Goal: Task Accomplishment & Management: Complete application form

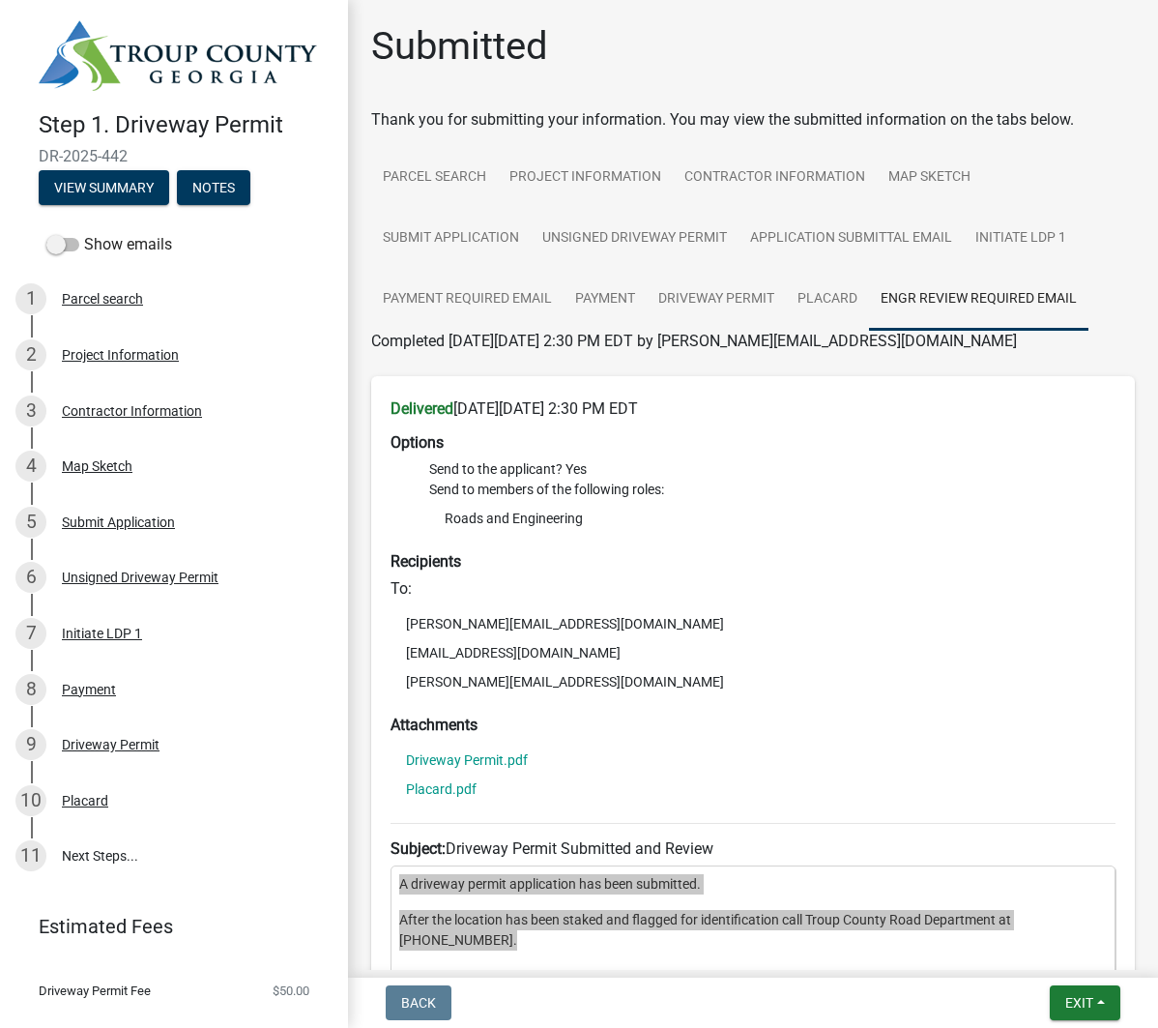
scroll to position [246, 0]
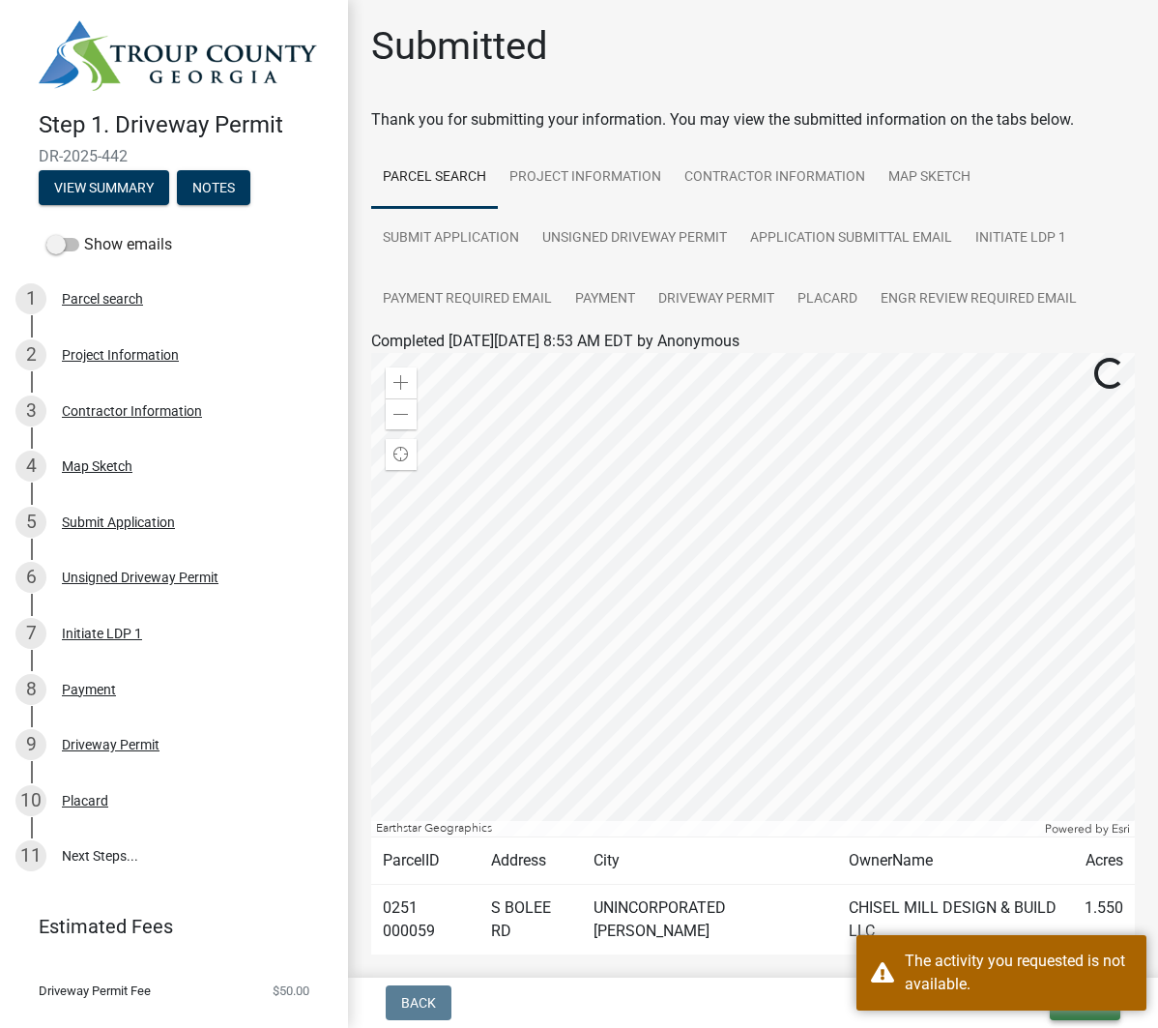
click at [1092, 1011] on button "Exit" at bounding box center [1085, 1002] width 71 height 35
click at [1009, 907] on button "Save" at bounding box center [1044, 906] width 155 height 46
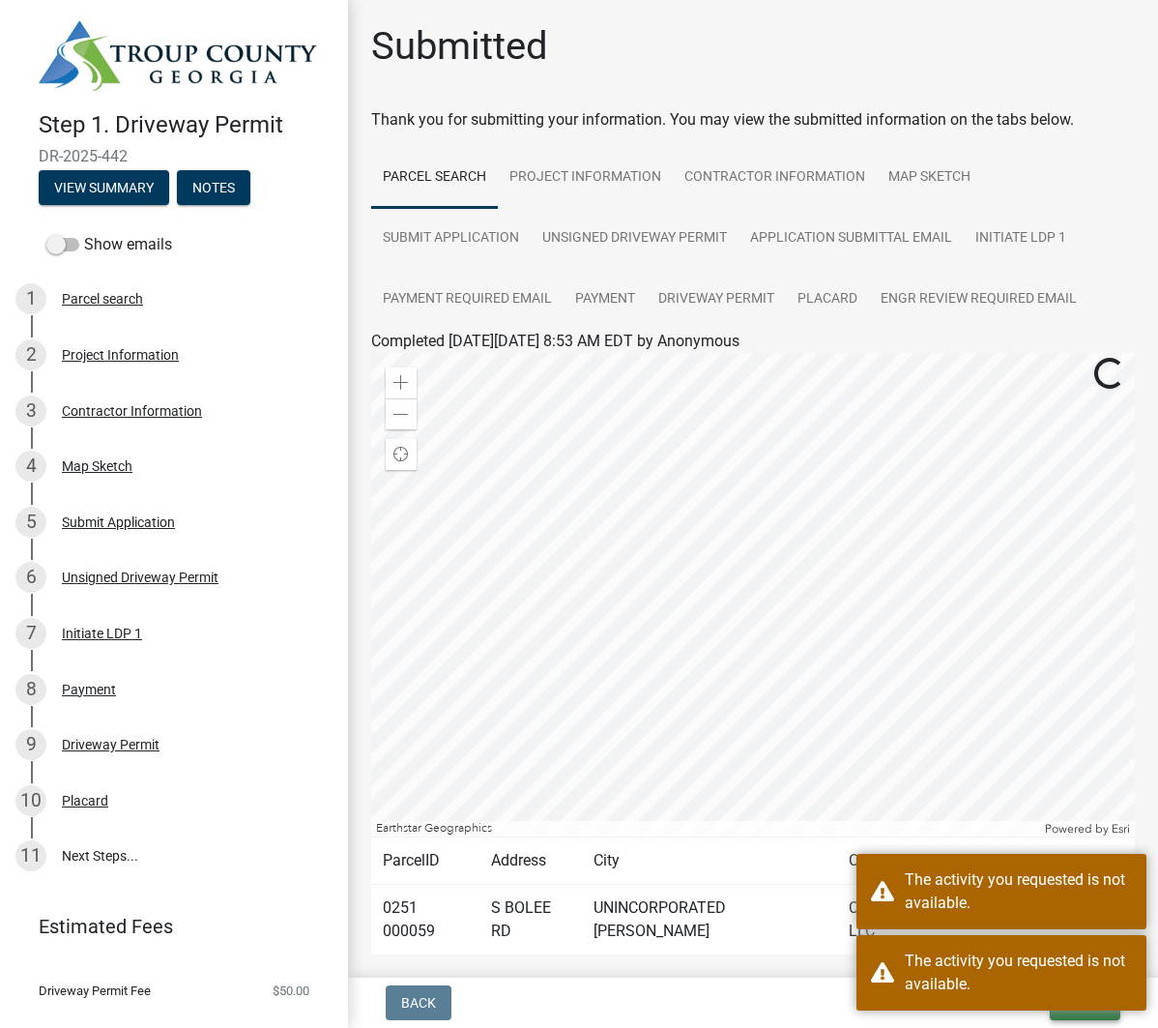
click at [1073, 1014] on button "Exit" at bounding box center [1085, 1002] width 71 height 35
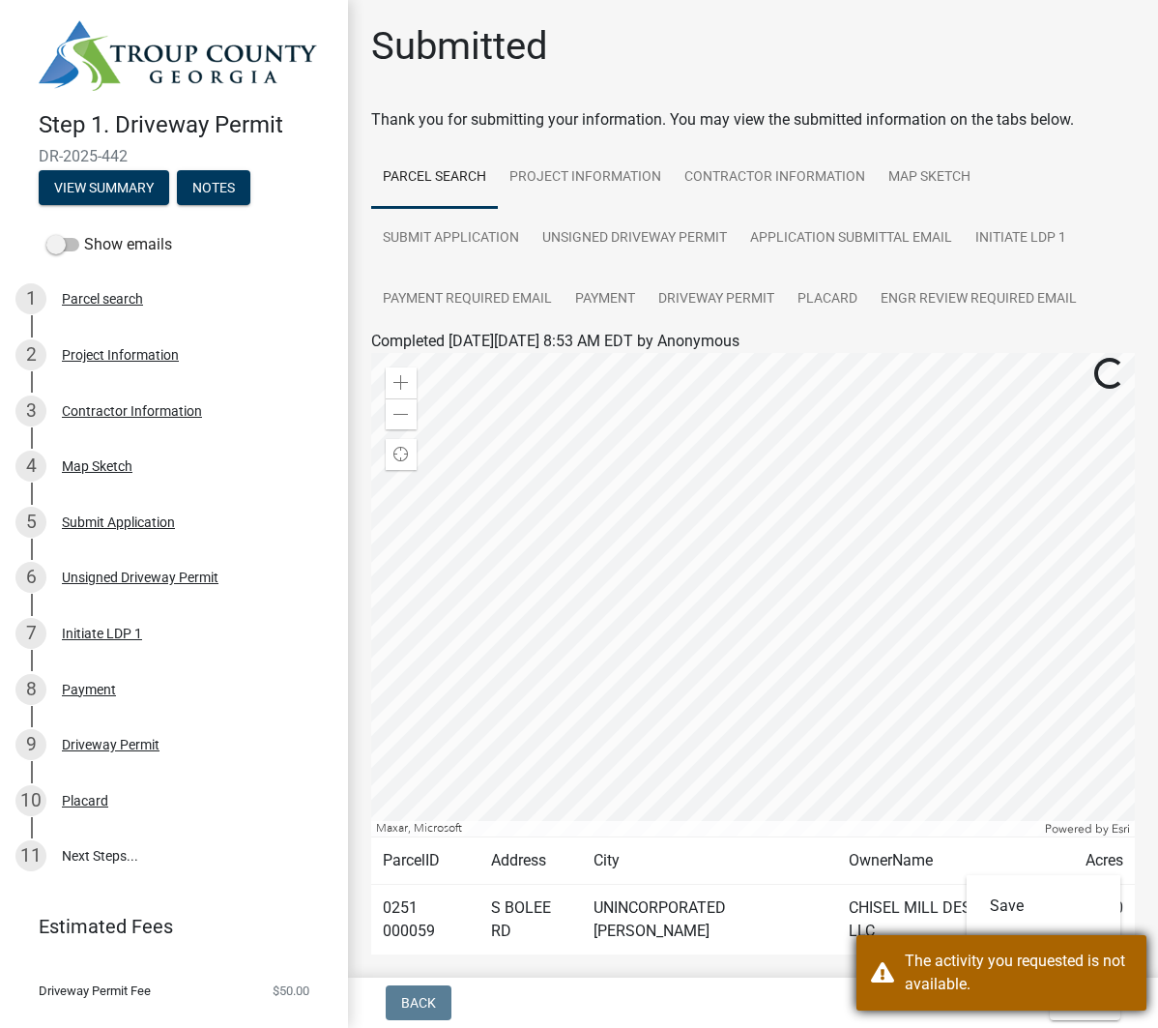
click at [1026, 956] on div "The activity you requested is not available." at bounding box center [1018, 972] width 227 height 46
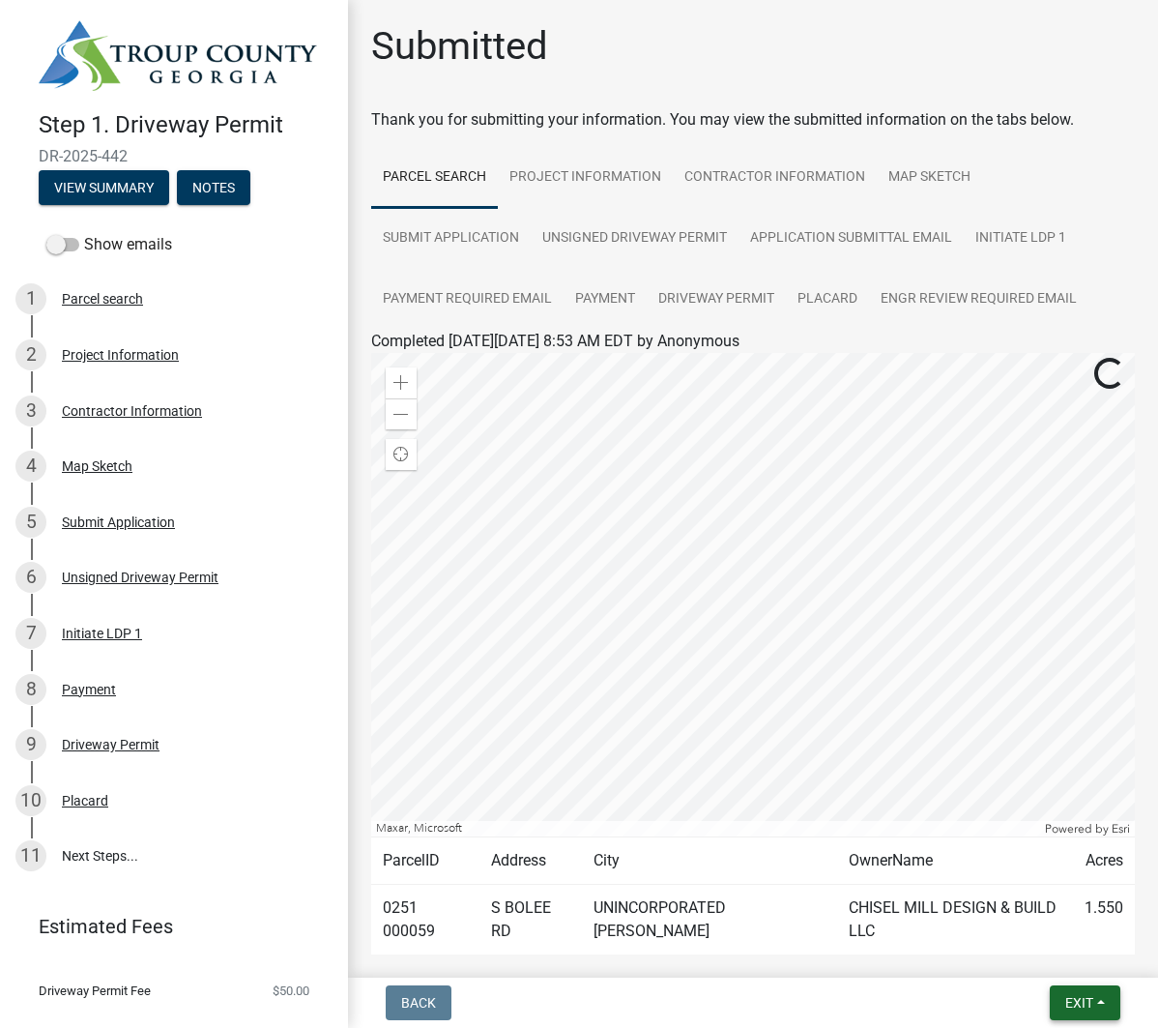
click at [1082, 996] on span "Exit" at bounding box center [1079, 1002] width 28 height 15
click at [1050, 963] on button "Save & Exit" at bounding box center [1044, 952] width 155 height 46
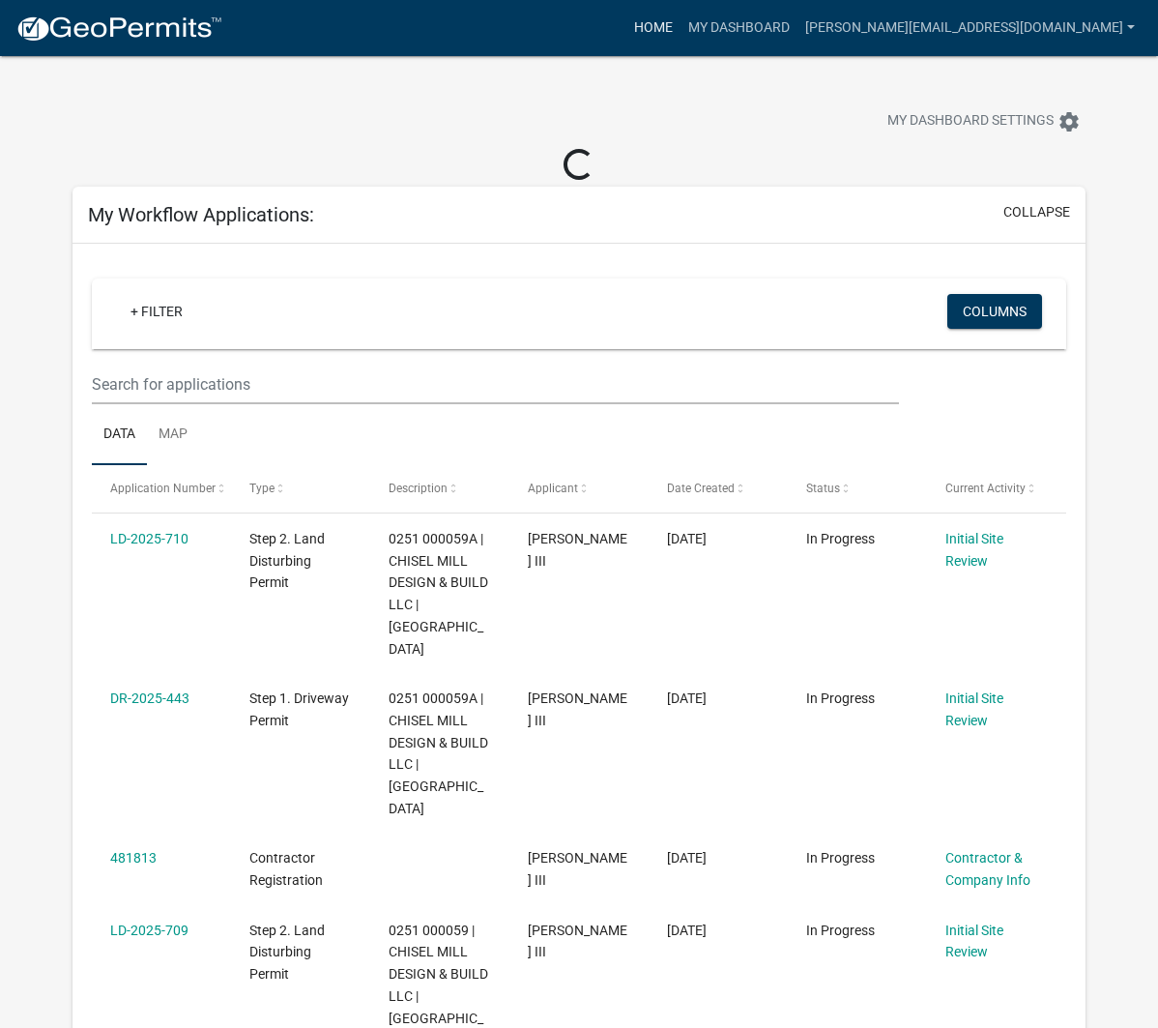
click at [681, 31] on link "Home" at bounding box center [653, 28] width 54 height 37
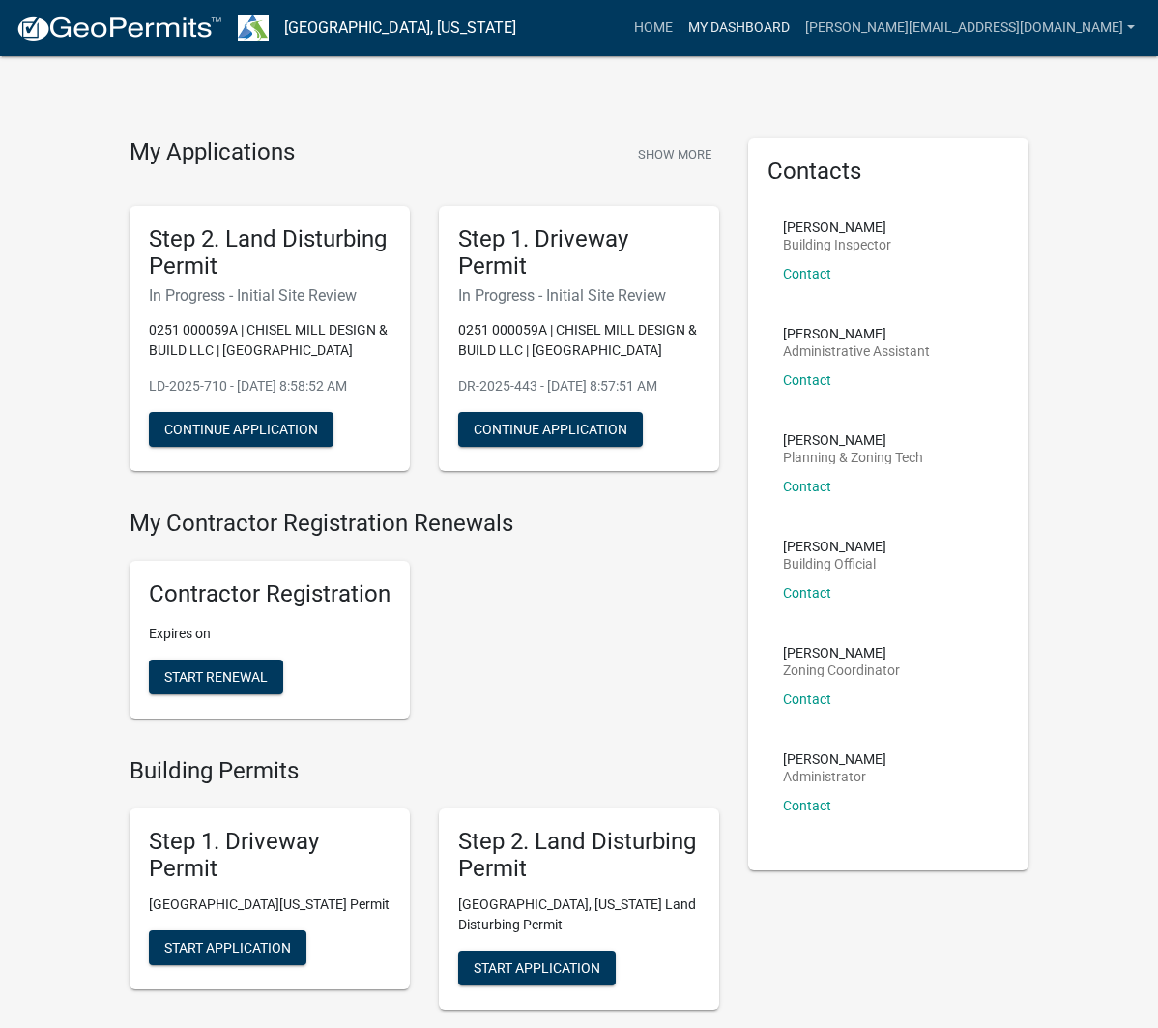
click at [797, 33] on link "My Dashboard" at bounding box center [739, 28] width 117 height 37
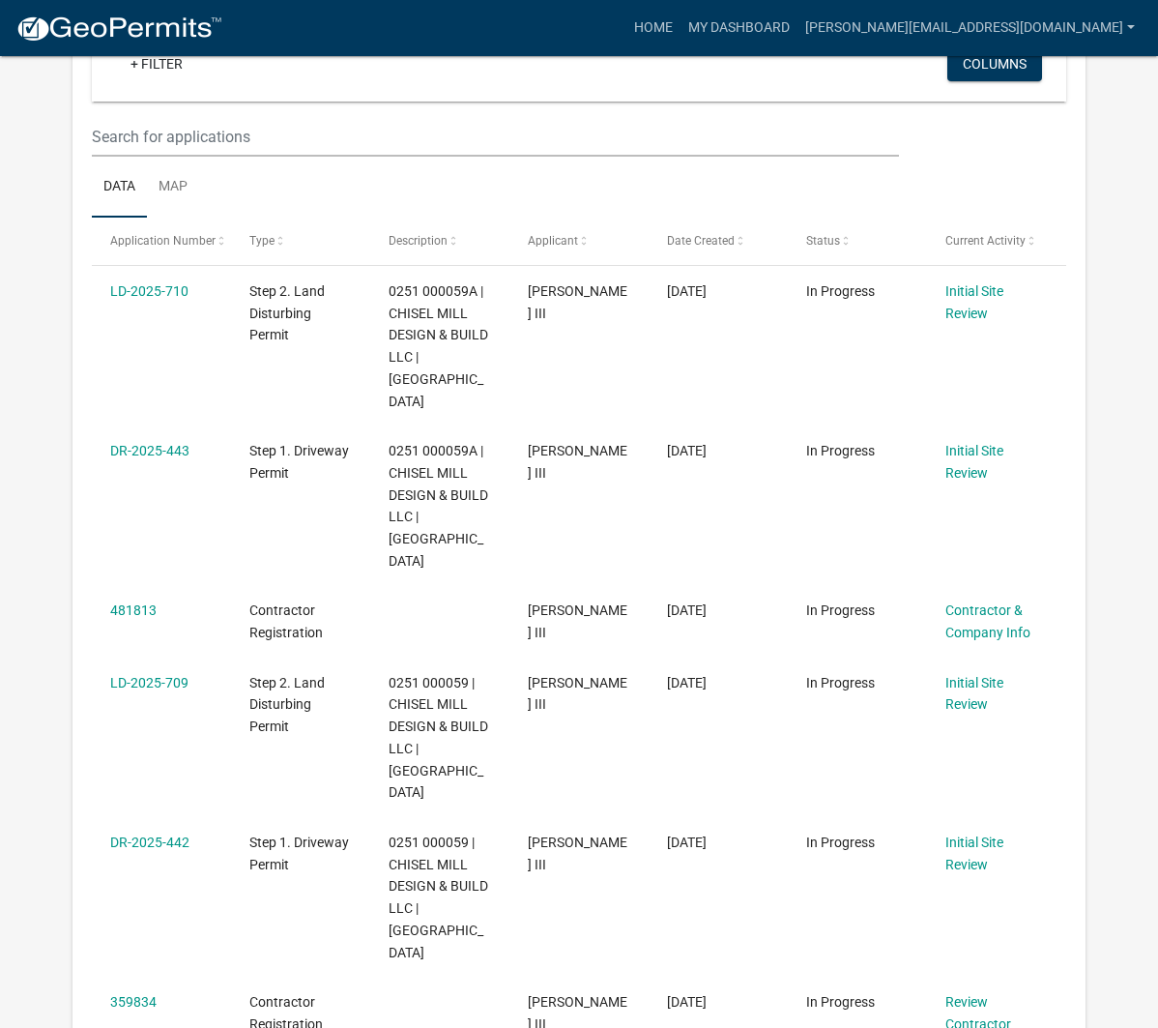
scroll to position [215, 0]
